Goal: Check status

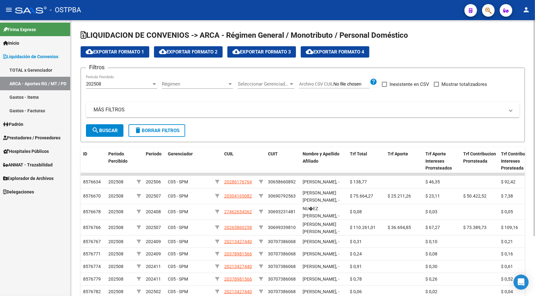
click at [266, 84] on span "Seleccionar Gerenciador" at bounding box center [263, 84] width 51 height 6
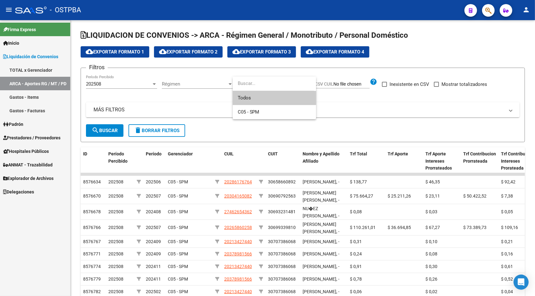
click at [146, 111] on div at bounding box center [267, 148] width 535 height 296
click at [146, 111] on mat-panel-title "MÁS FILTROS" at bounding box center [299, 109] width 411 height 7
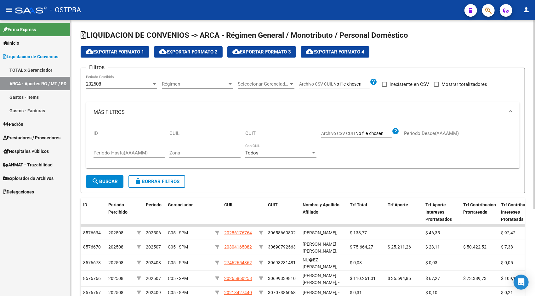
click at [175, 135] on input "CUIL" at bounding box center [204, 134] width 71 height 6
paste input "23-34650135-9"
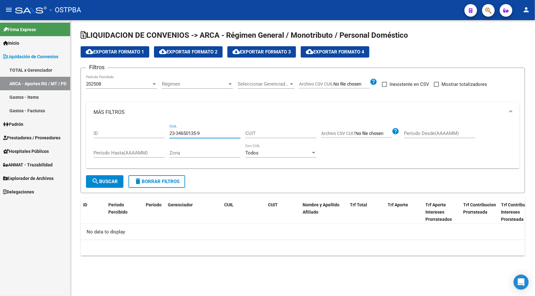
type input "23-34650135-9"
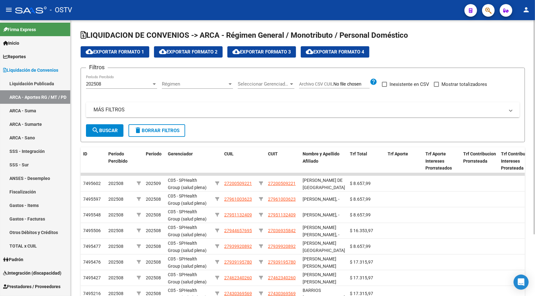
click at [111, 116] on mat-expansion-panel-header "MÁS FILTROS" at bounding box center [303, 109] width 434 height 15
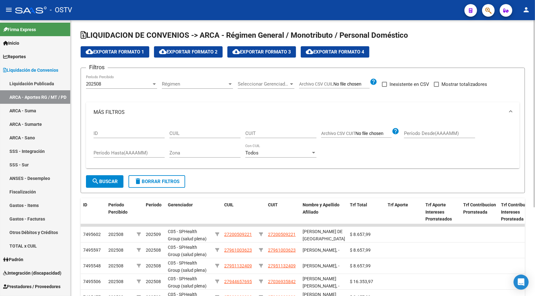
click at [197, 134] on input "CUIL" at bounding box center [204, 134] width 71 height 6
paste input "23-34650135-9"
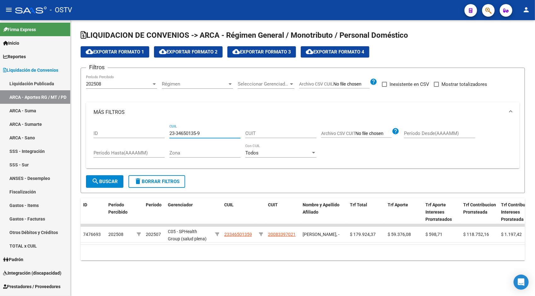
type input "23-34650135-9"
